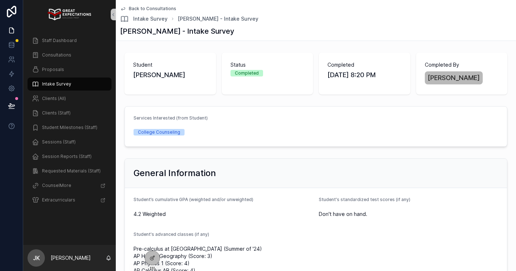
scroll to position [705, 0]
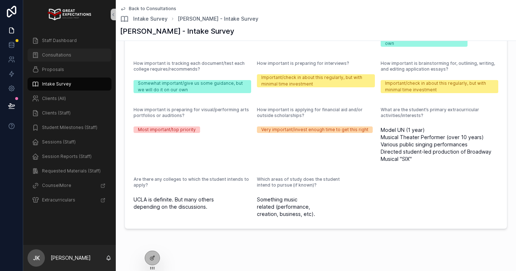
click at [52, 58] on span "Consultations" at bounding box center [56, 55] width 29 height 6
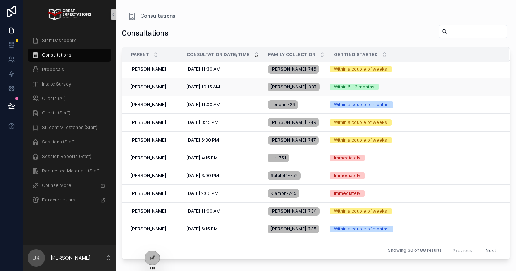
scroll to position [86, 0]
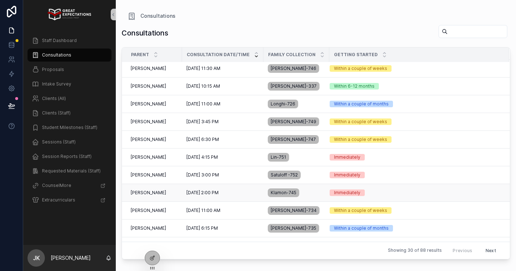
click at [171, 191] on div "Madison Klamon Madison Klamon" at bounding box center [154, 193] width 47 height 6
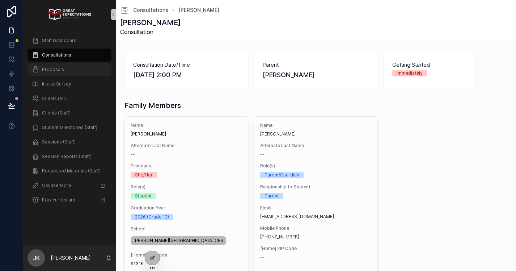
click at [51, 71] on span "Proposals" at bounding box center [53, 70] width 22 height 6
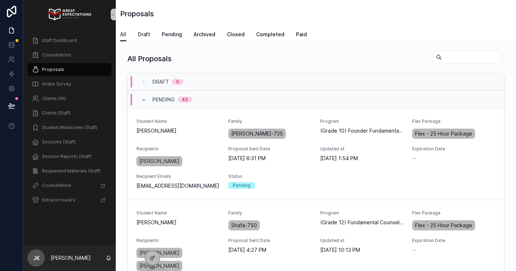
click at [147, 39] on link "Draft" at bounding box center [144, 35] width 12 height 14
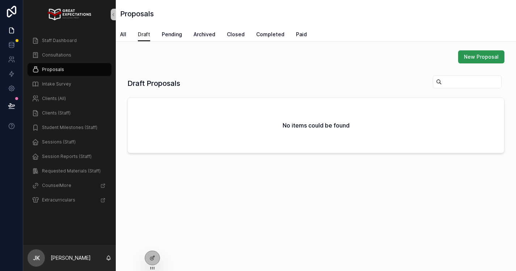
click at [485, 55] on span "New Proposal" at bounding box center [481, 56] width 35 height 7
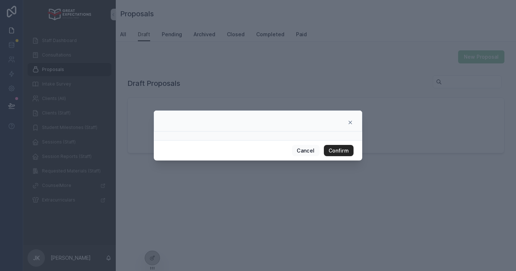
click at [338, 146] on button "Confirm" at bounding box center [339, 151] width 30 height 12
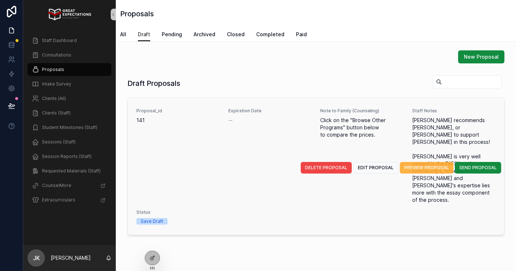
click at [424, 165] on span "PREVIEW PROPOSAL" at bounding box center [426, 168] width 45 height 6
click at [377, 162] on button "EDIT PROPOSAL" at bounding box center [375, 168] width 45 height 12
click at [489, 165] on span "SEND PROPOSAL" at bounding box center [478, 168] width 38 height 6
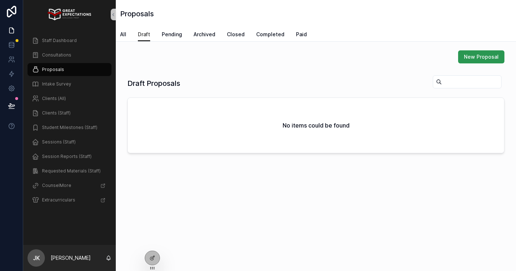
click at [474, 59] on span "New Proposal" at bounding box center [481, 56] width 35 height 7
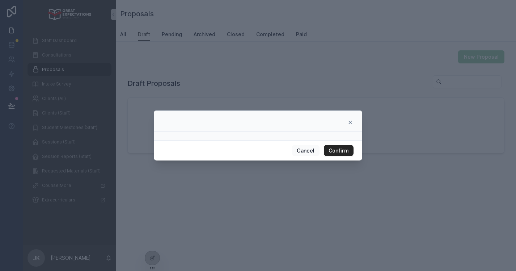
click at [338, 151] on button "Confirm" at bounding box center [339, 151] width 30 height 12
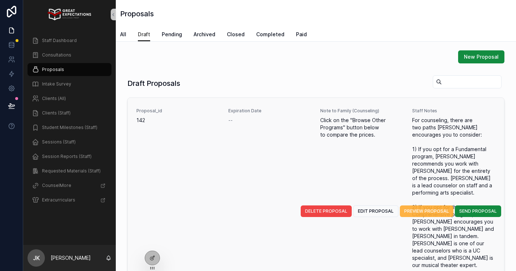
click at [424, 208] on span "PREVIEW PROPOSAL" at bounding box center [426, 211] width 45 height 6
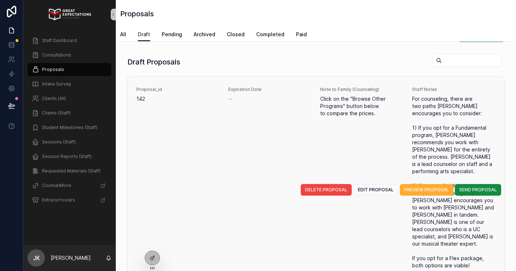
scroll to position [21, 0]
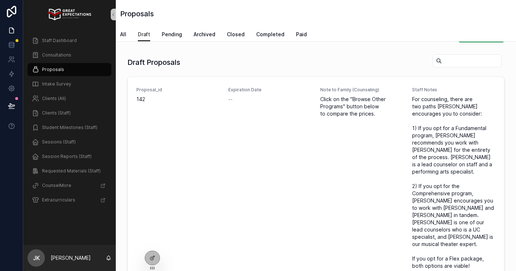
click at [0, 0] on span "SEND PROPOSAL" at bounding box center [0, 0] width 0 height 0
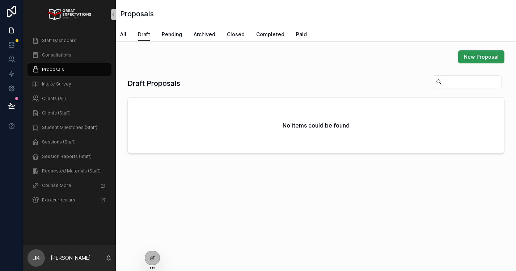
click at [480, 59] on span "New Proposal" at bounding box center [481, 56] width 35 height 7
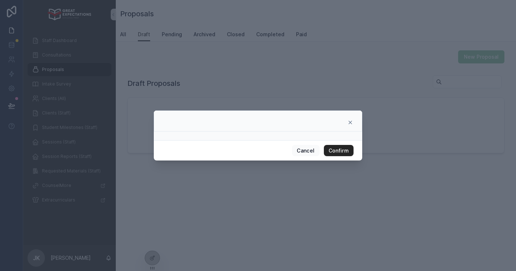
click at [332, 149] on button "Confirm" at bounding box center [339, 151] width 30 height 12
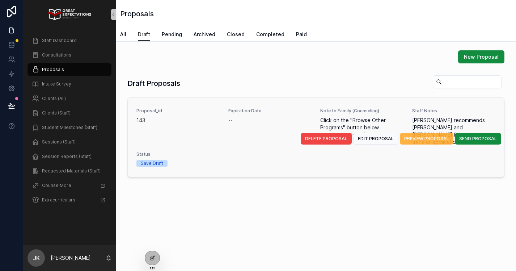
click at [428, 136] on span "PREVIEW PROPOSAL" at bounding box center [426, 139] width 45 height 6
click at [474, 136] on span "SEND PROPOSAL" at bounding box center [478, 139] width 38 height 6
